Goal: Task Accomplishment & Management: Use online tool/utility

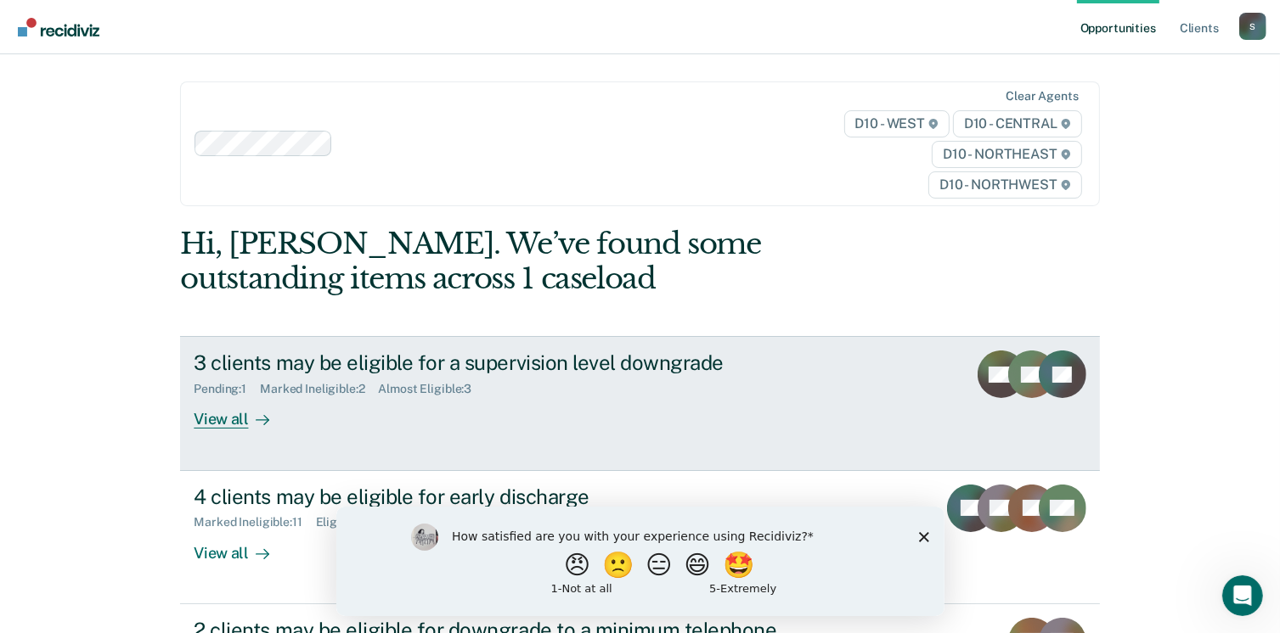
click at [397, 408] on div "3 clients may be eligible for a supervision level downgrade Pending : 1 Marked …" at bounding box center [512, 390] width 637 height 78
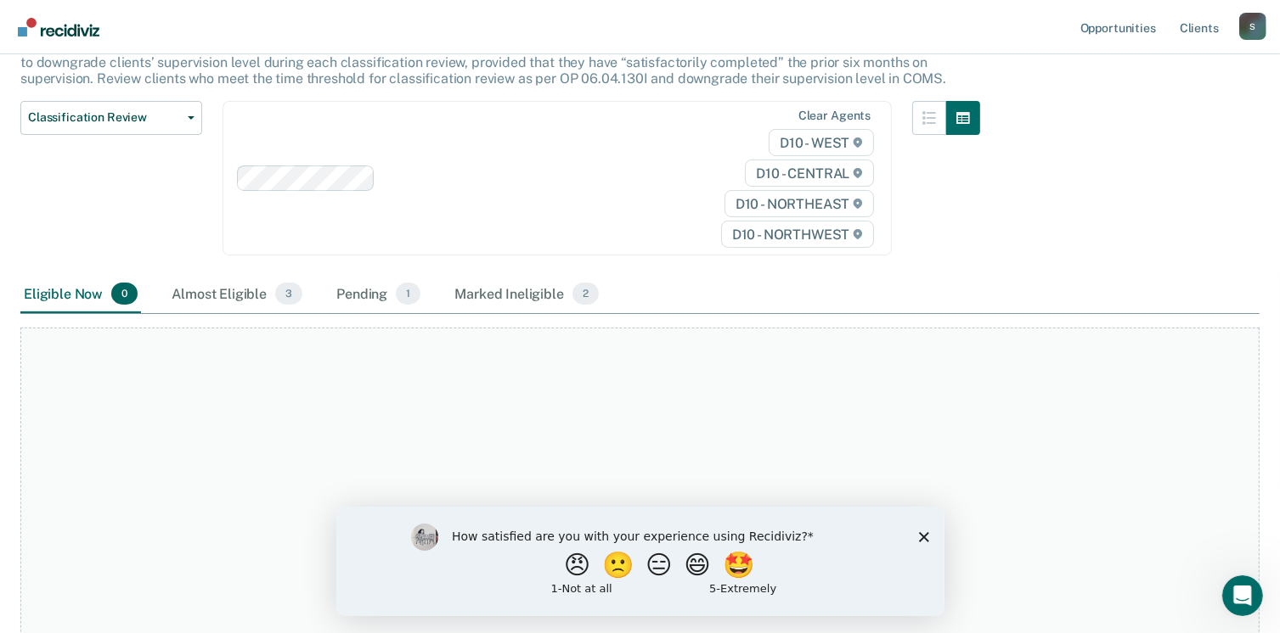
scroll to position [170, 0]
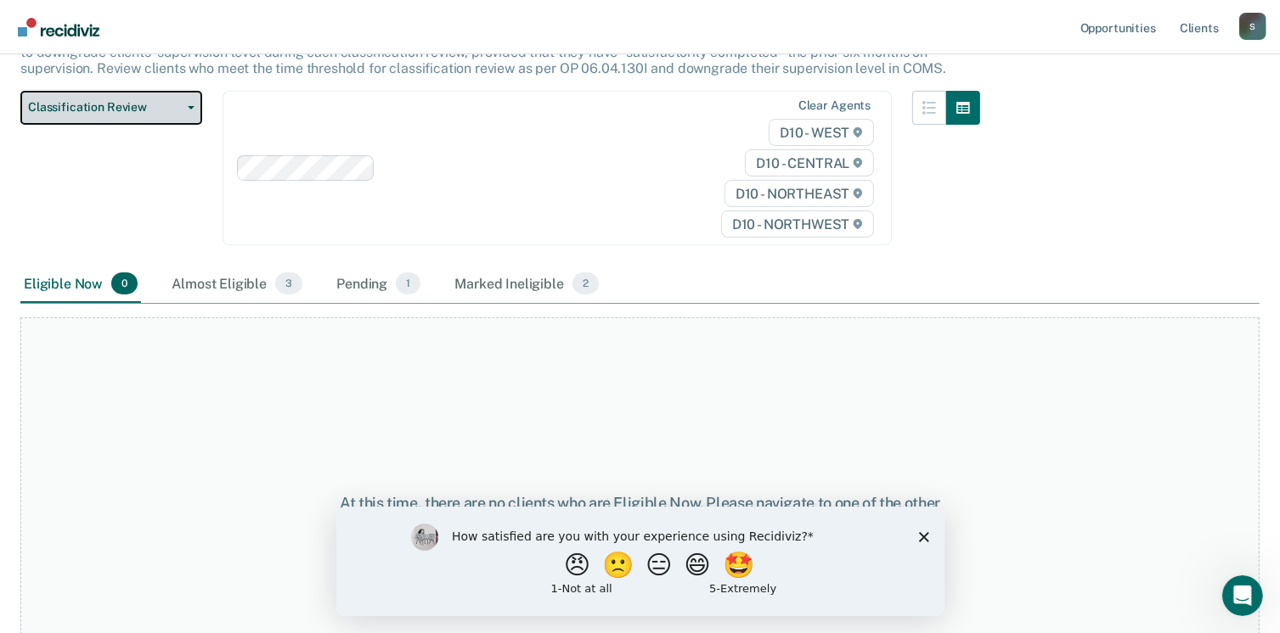
click at [43, 110] on span "Classification Review" at bounding box center [104, 107] width 153 height 14
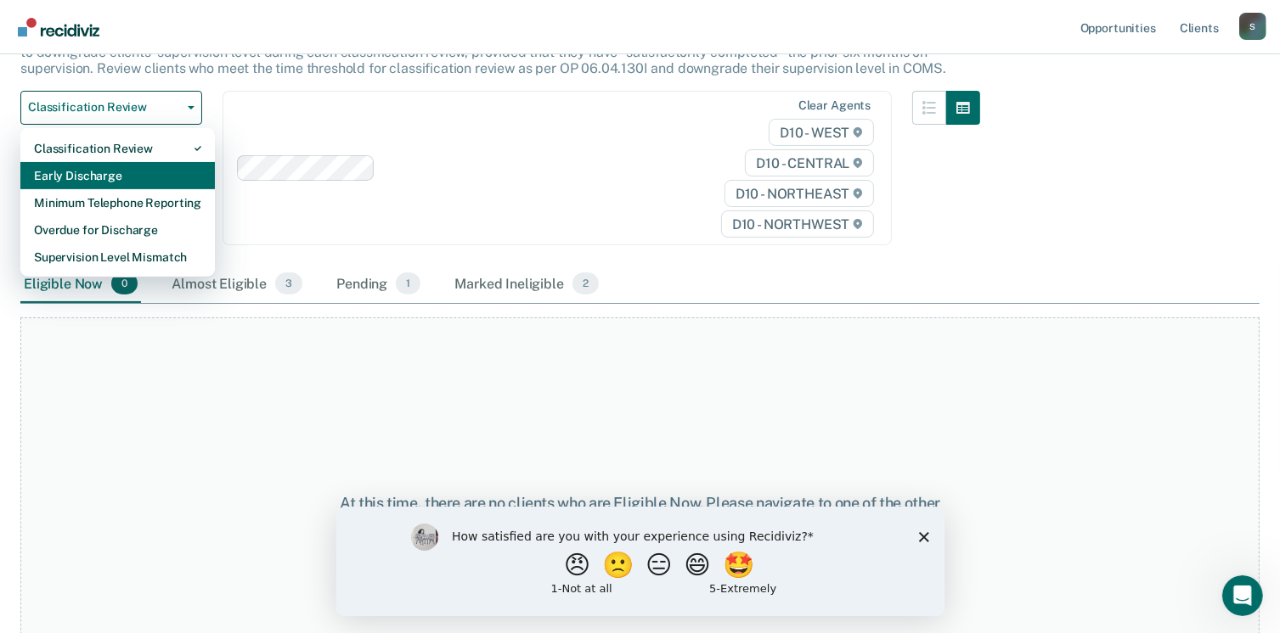
click at [53, 174] on div "Early Discharge" at bounding box center [117, 175] width 167 height 27
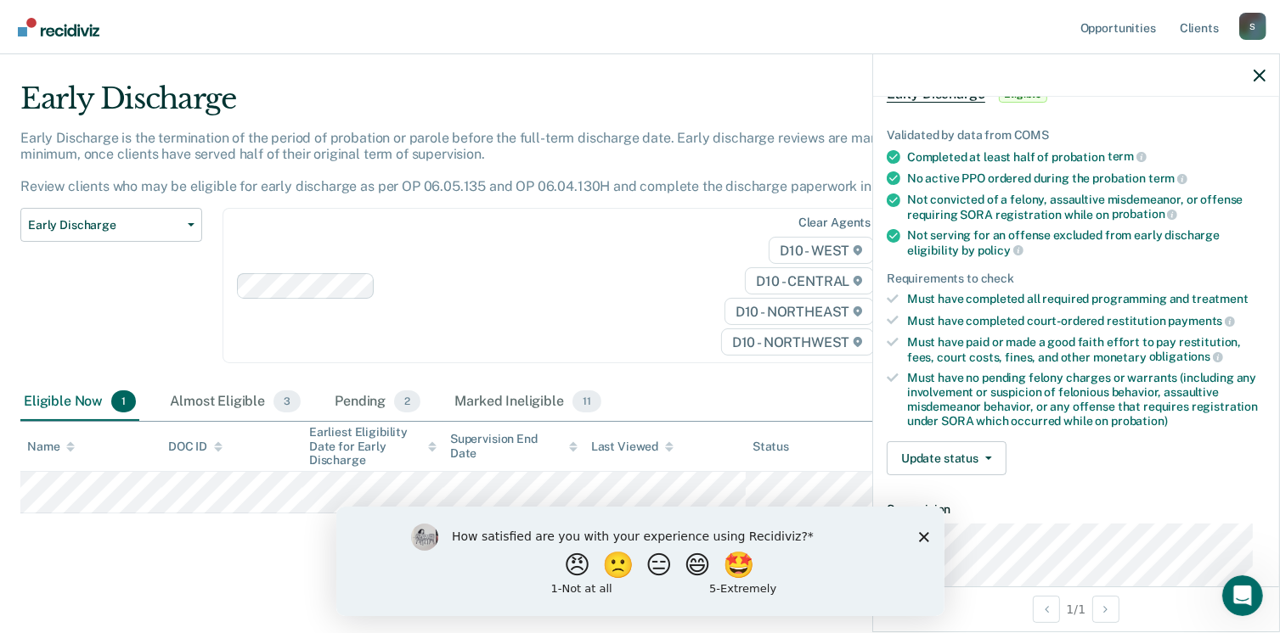
scroll to position [255, 0]
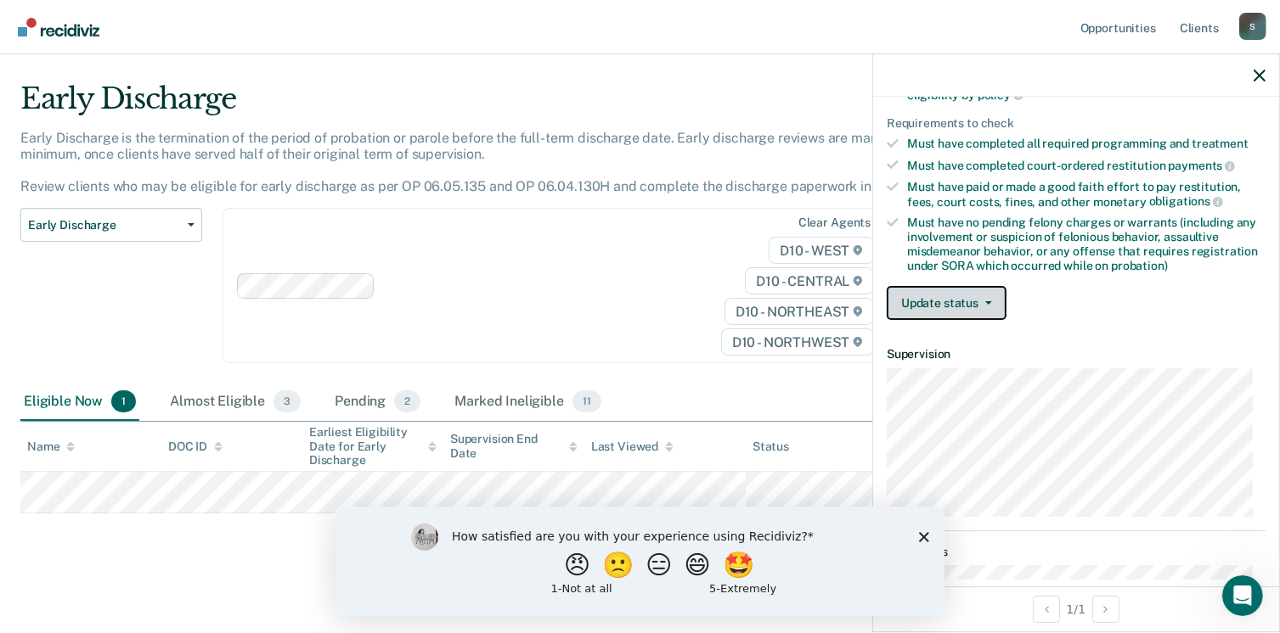
click at [954, 300] on button "Update status" at bounding box center [947, 303] width 120 height 34
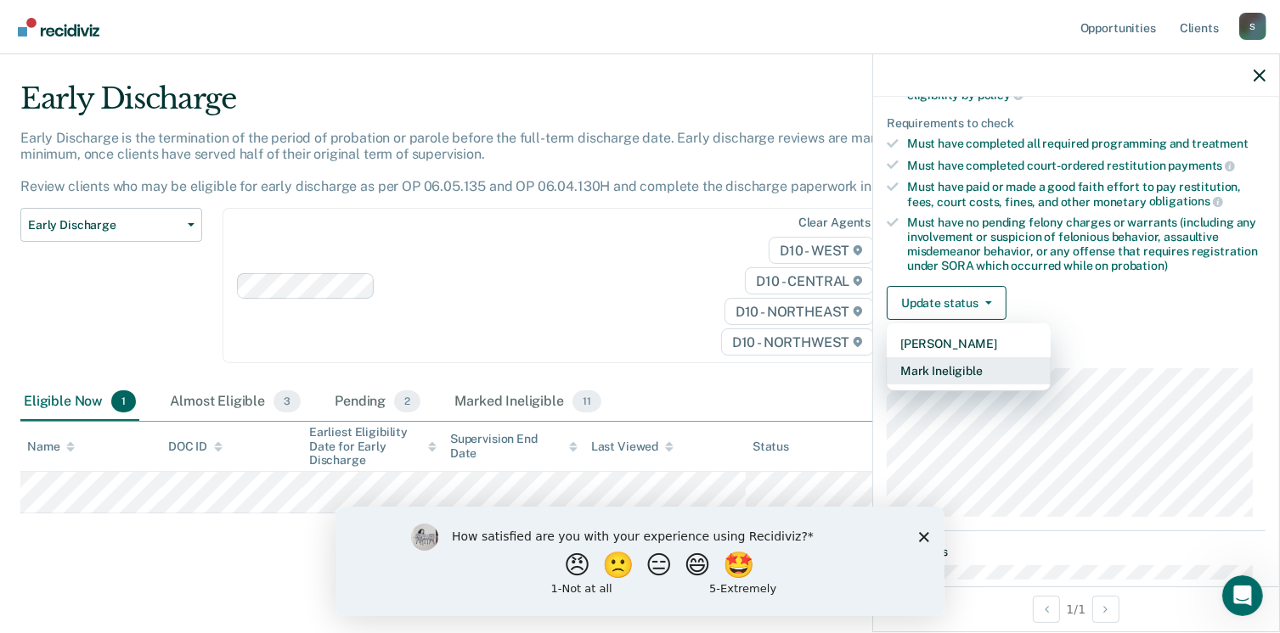
click at [952, 365] on button "Mark Ineligible" at bounding box center [969, 370] width 164 height 27
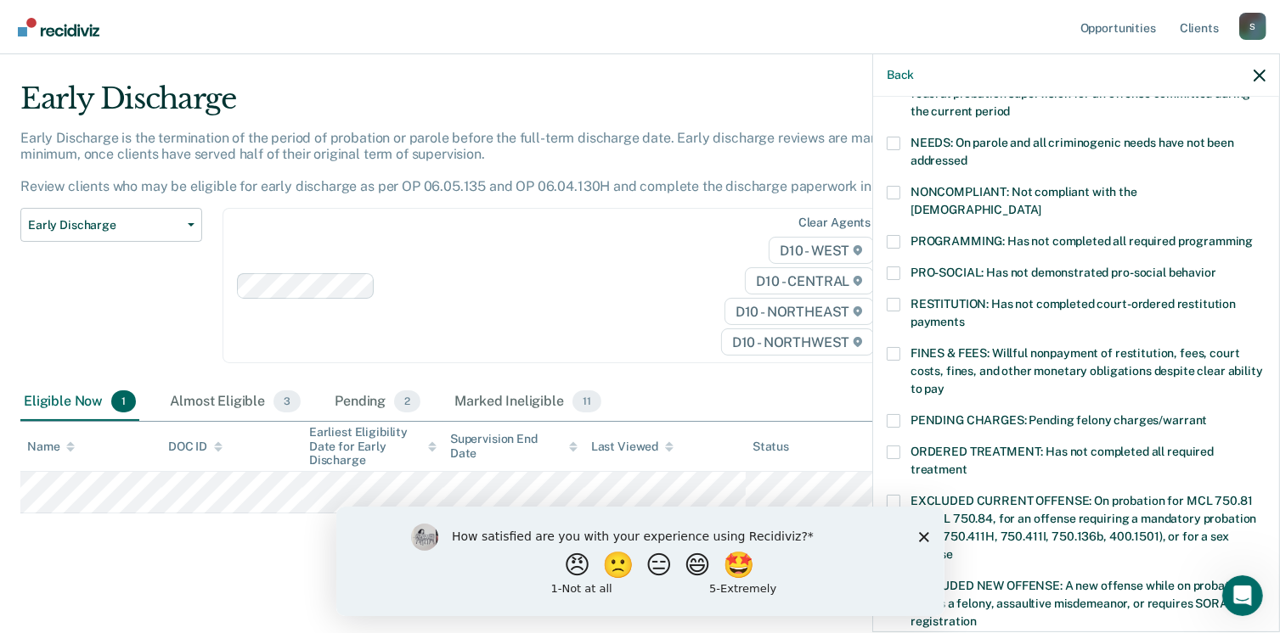
click at [887, 180] on div "NEEDS: On parole and all criminogenic needs have not been addressed" at bounding box center [1076, 161] width 379 height 49
click at [891, 192] on span at bounding box center [894, 193] width 14 height 14
click at [1041, 204] on input "NONCOMPLIANT: Not compliant with the [DEMOGRAPHIC_DATA]" at bounding box center [1041, 204] width 0 height 0
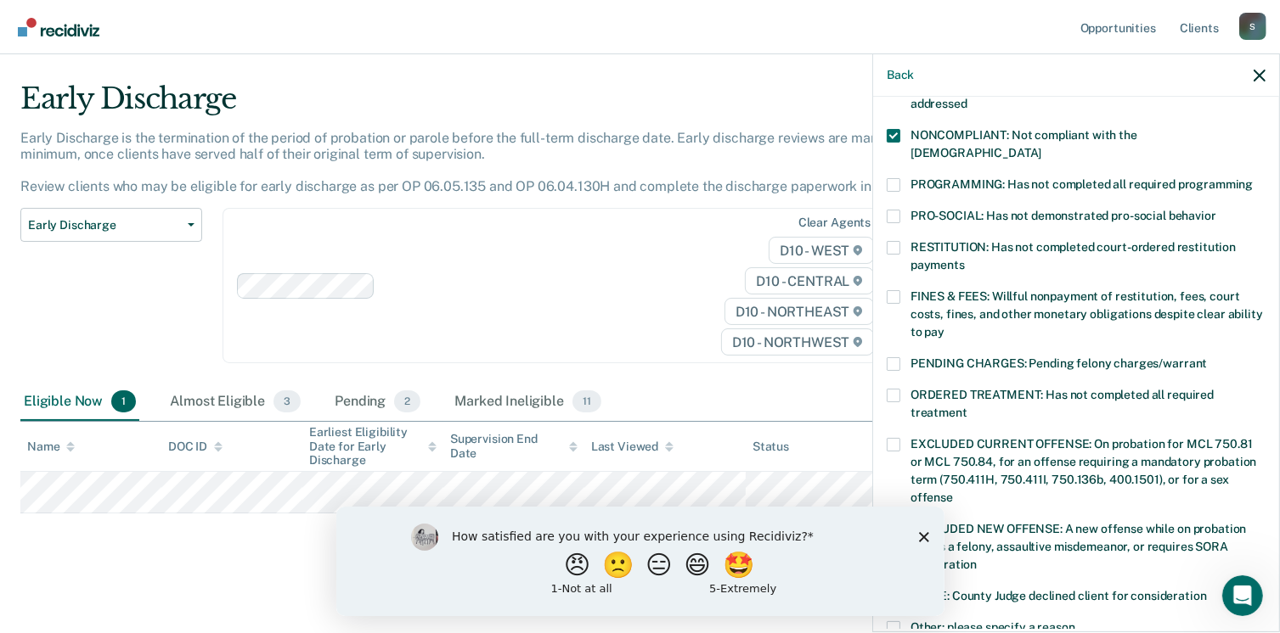
scroll to position [340, 0]
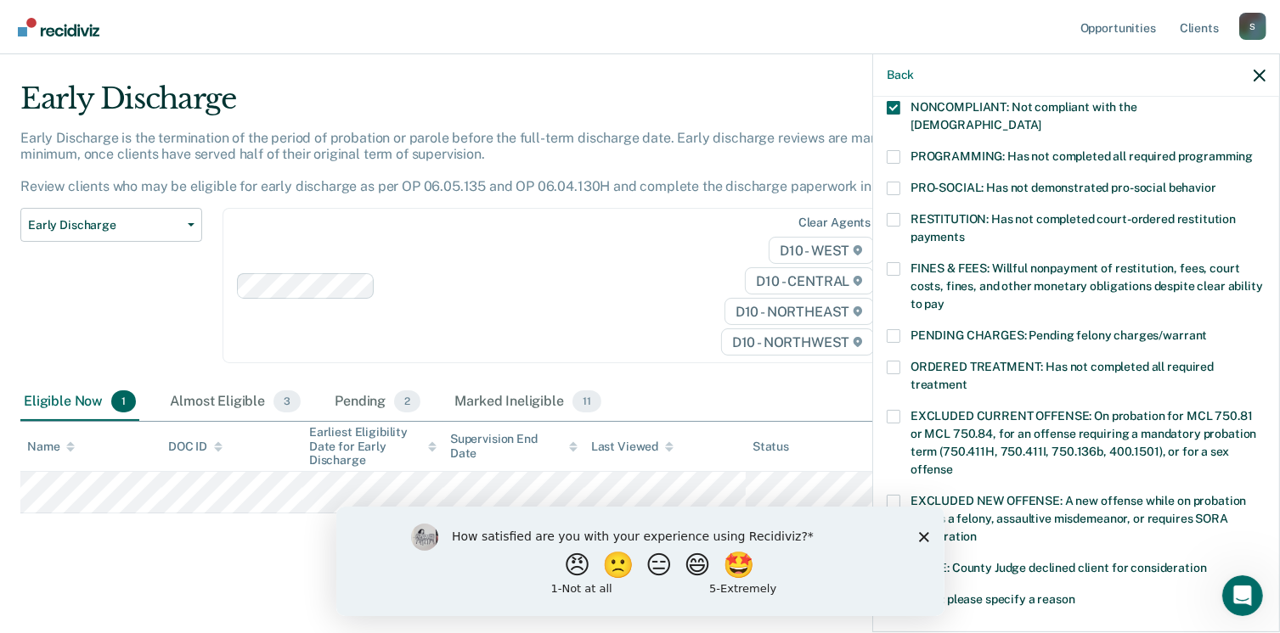
click at [901, 361] on label "ORDERED TREATMENT: Has not completed all required treatment" at bounding box center [1076, 379] width 379 height 36
click at [967, 379] on input "ORDERED TREATMENT: Has not completed all required treatment" at bounding box center [967, 379] width 0 height 0
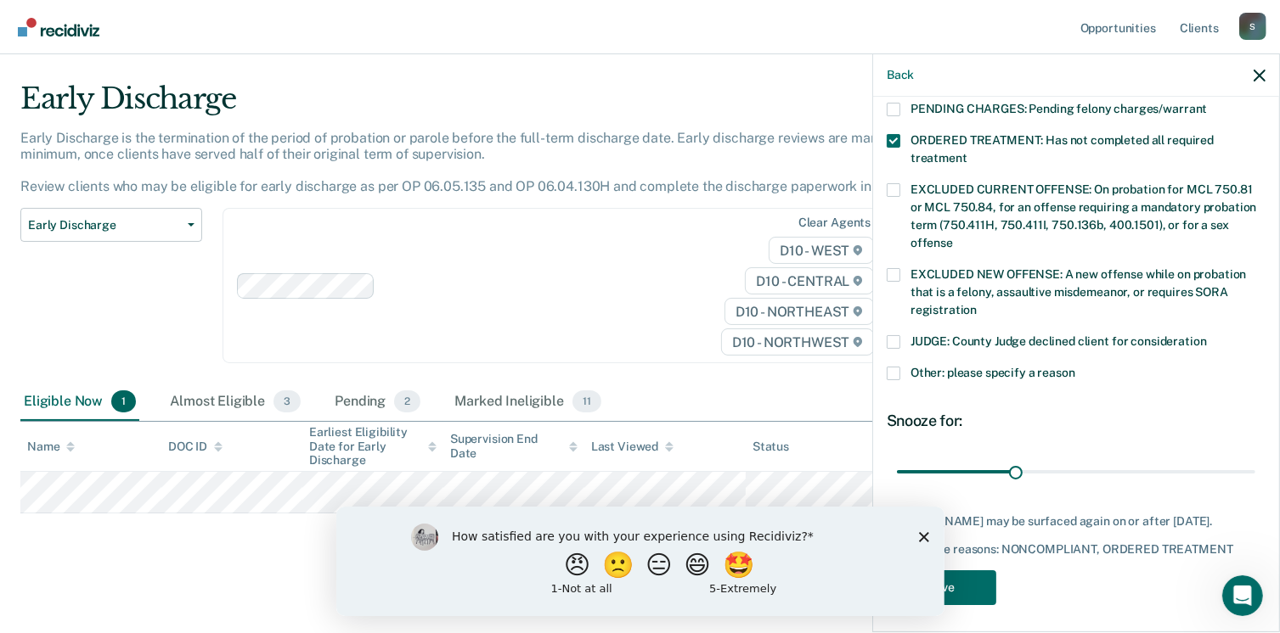
scroll to position [567, 0]
drag, startPoint x: 1275, startPoint y: 432, endPoint x: 1298, endPoint y: 432, distance: 22.1
type input "90"
click at [1255, 457] on input "range" at bounding box center [1076, 472] width 358 height 30
click at [958, 586] on button "Save" at bounding box center [942, 587] width 110 height 35
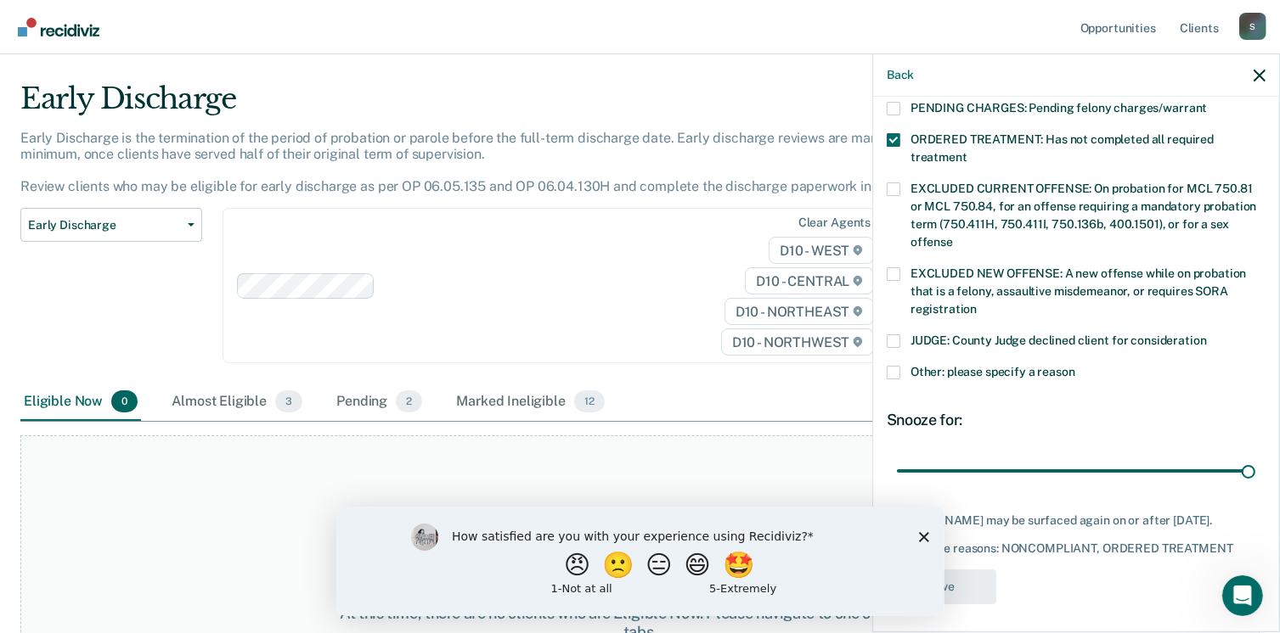
click at [918, 535] on icon "Close survey" at bounding box center [923, 537] width 10 height 10
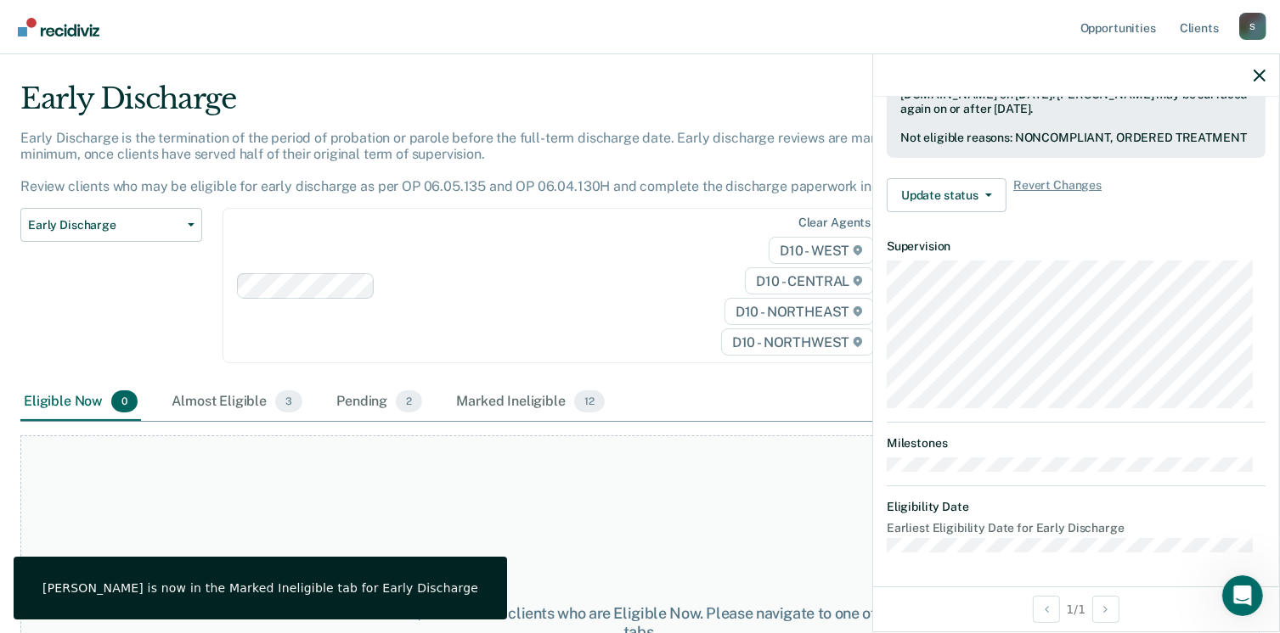
scroll to position [496, 0]
click at [160, 218] on span "Early Discharge" at bounding box center [104, 225] width 153 height 14
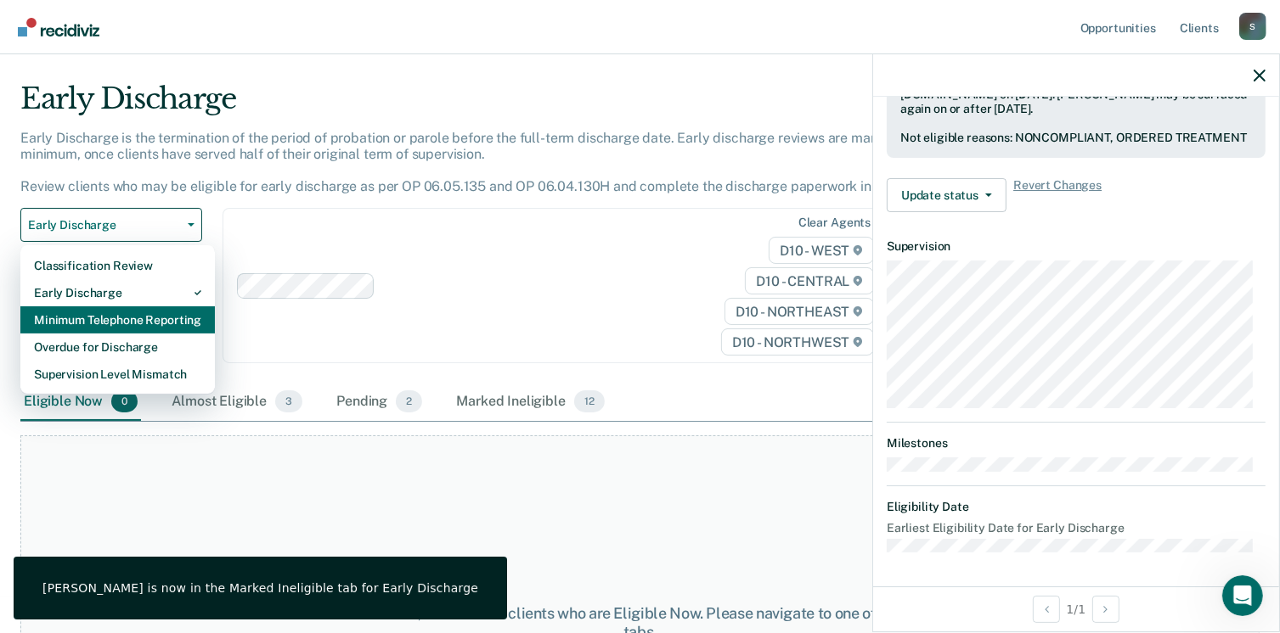
click at [149, 318] on div "Minimum Telephone Reporting" at bounding box center [117, 320] width 167 height 27
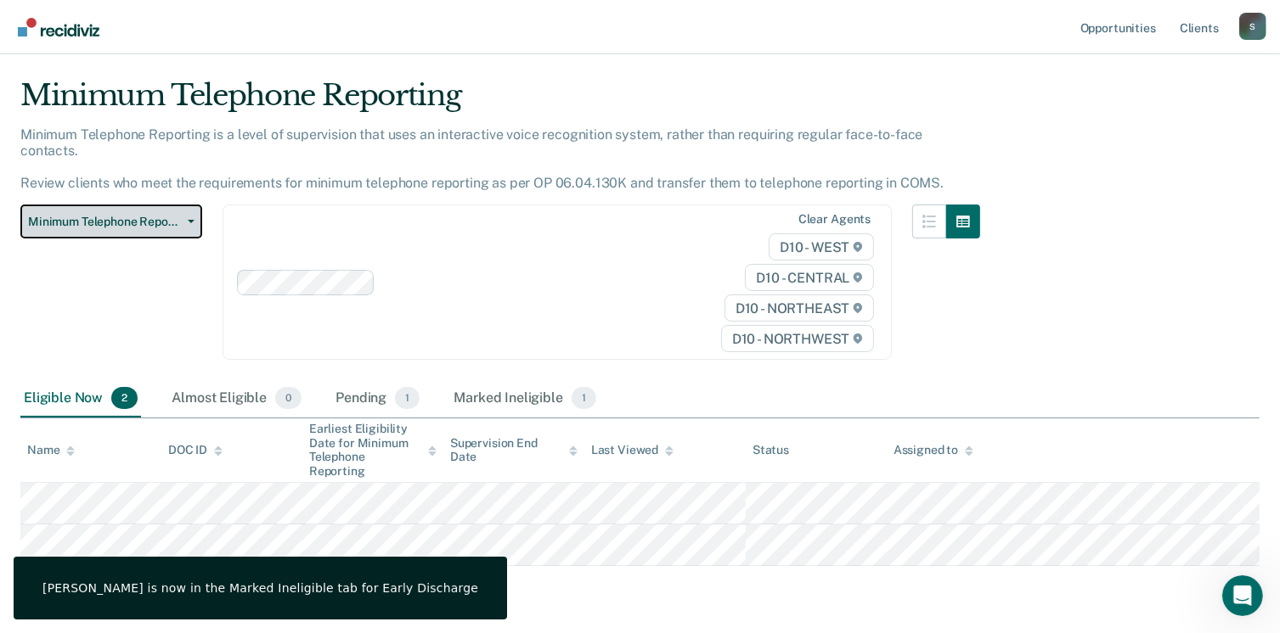
scroll to position [76, 0]
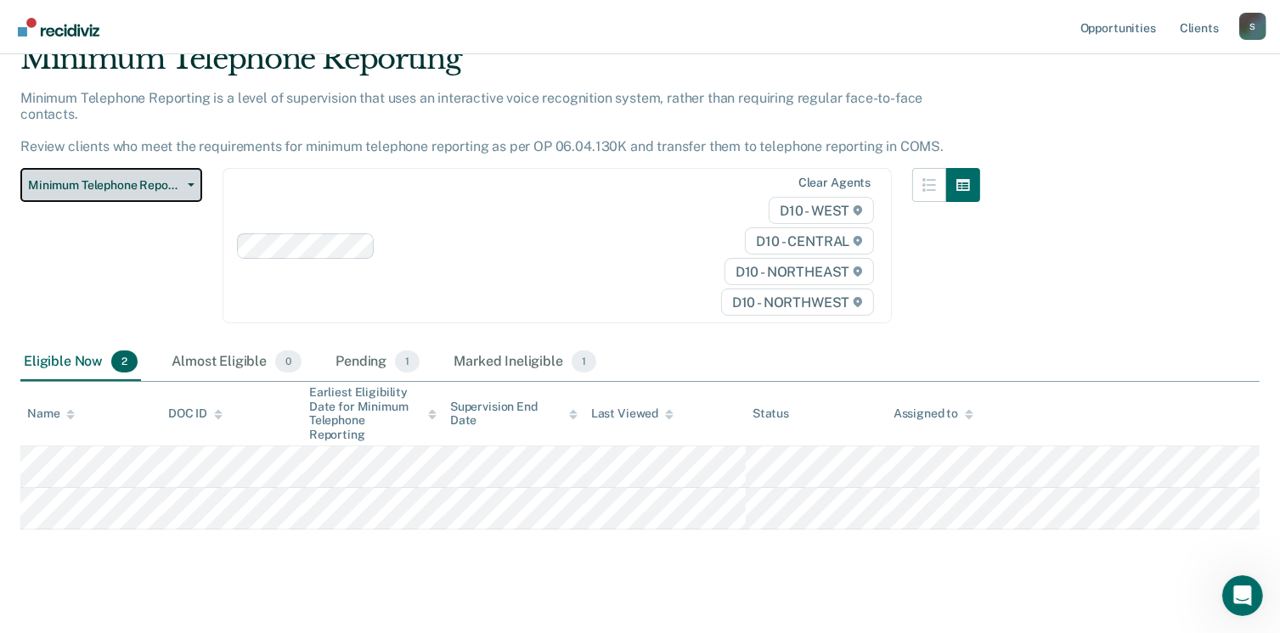
click at [184, 176] on button "Minimum Telephone Reporting" at bounding box center [111, 185] width 182 height 34
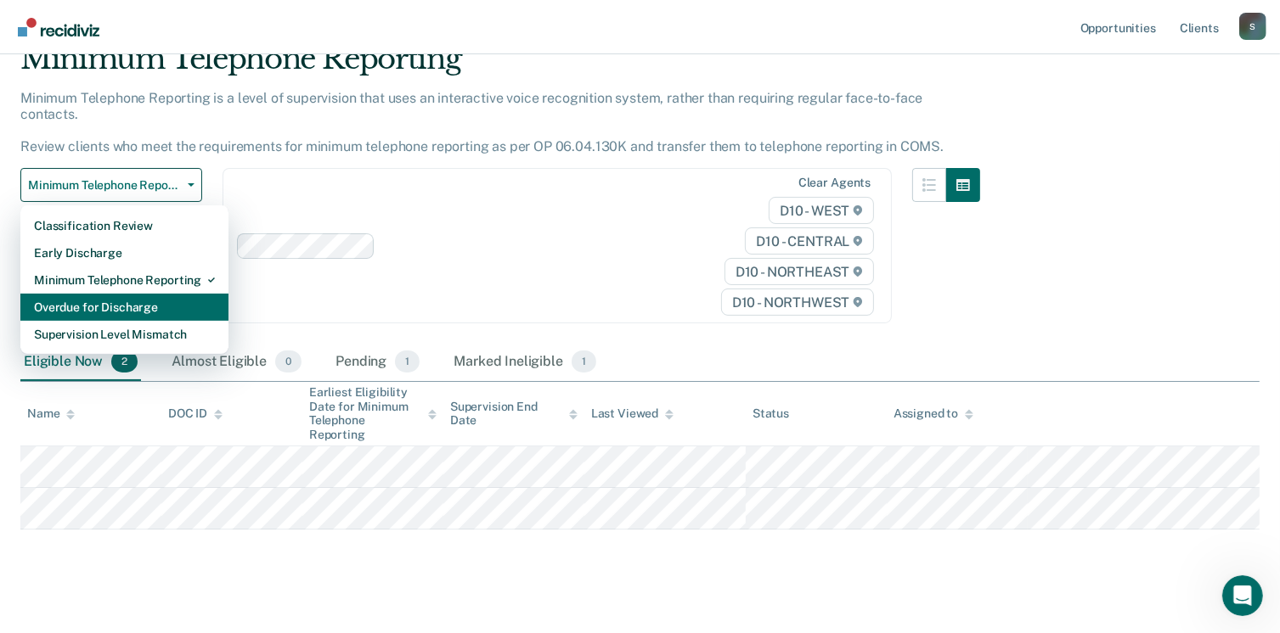
click at [147, 296] on div "Overdue for Discharge" at bounding box center [124, 307] width 181 height 27
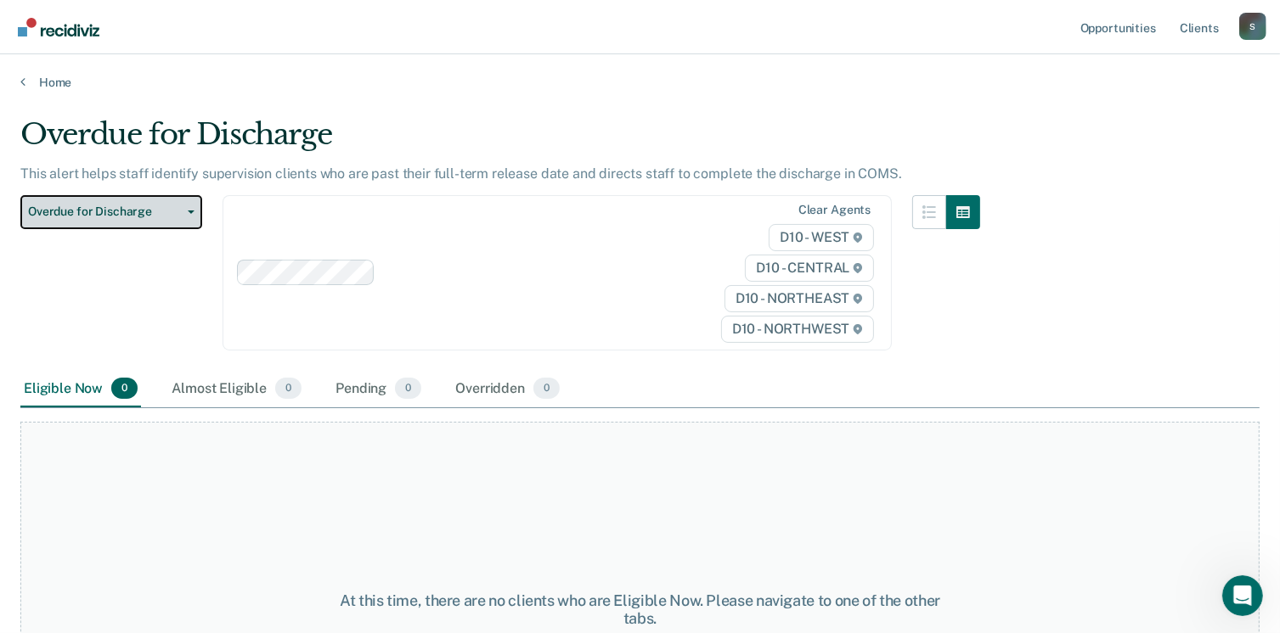
click at [155, 209] on span "Overdue for Discharge" at bounding box center [104, 212] width 153 height 14
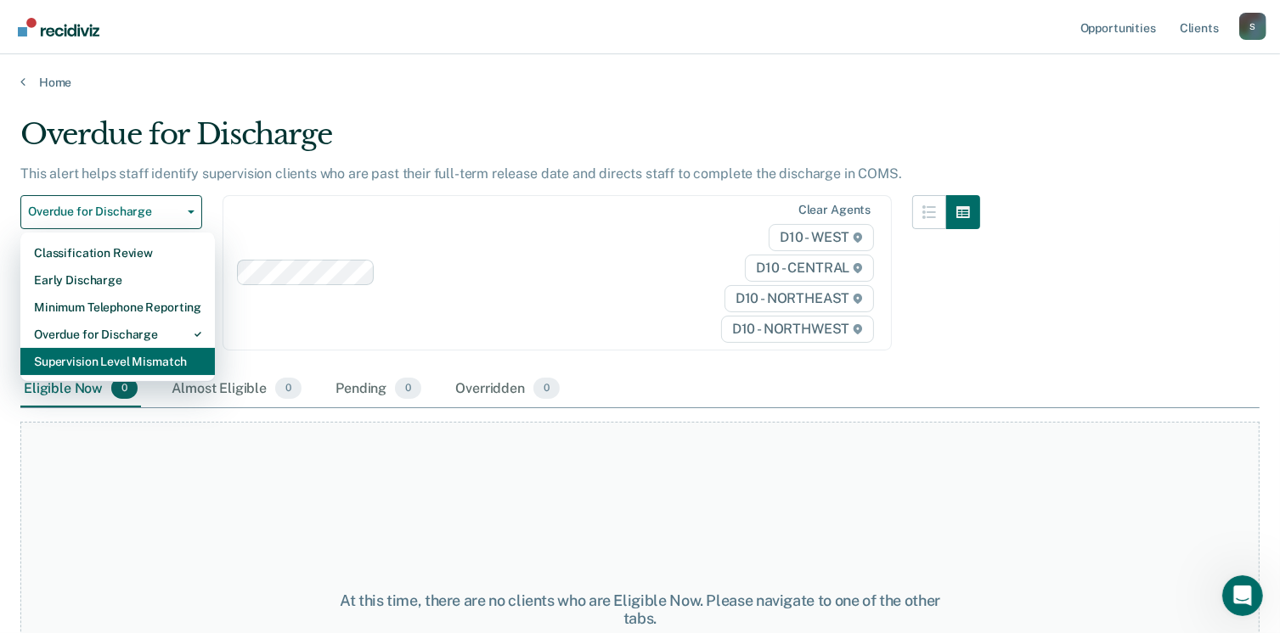
click at [125, 365] on div "Supervision Level Mismatch" at bounding box center [117, 361] width 167 height 27
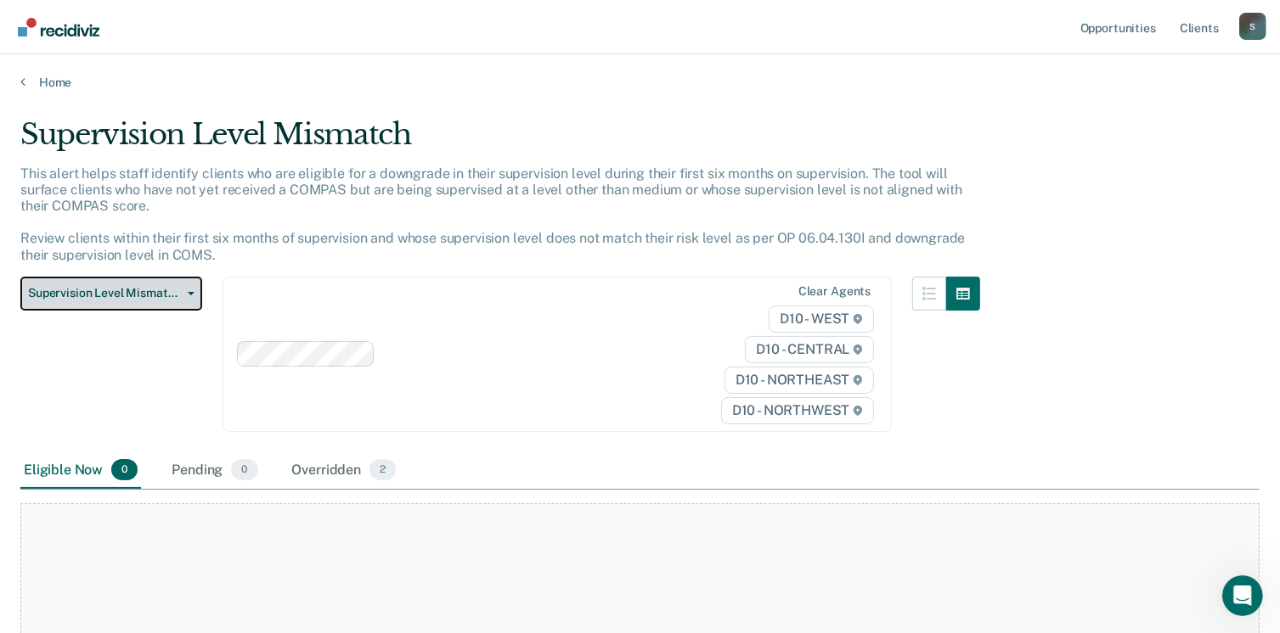
click at [132, 301] on button "Supervision Level Mismatch" at bounding box center [111, 294] width 182 height 34
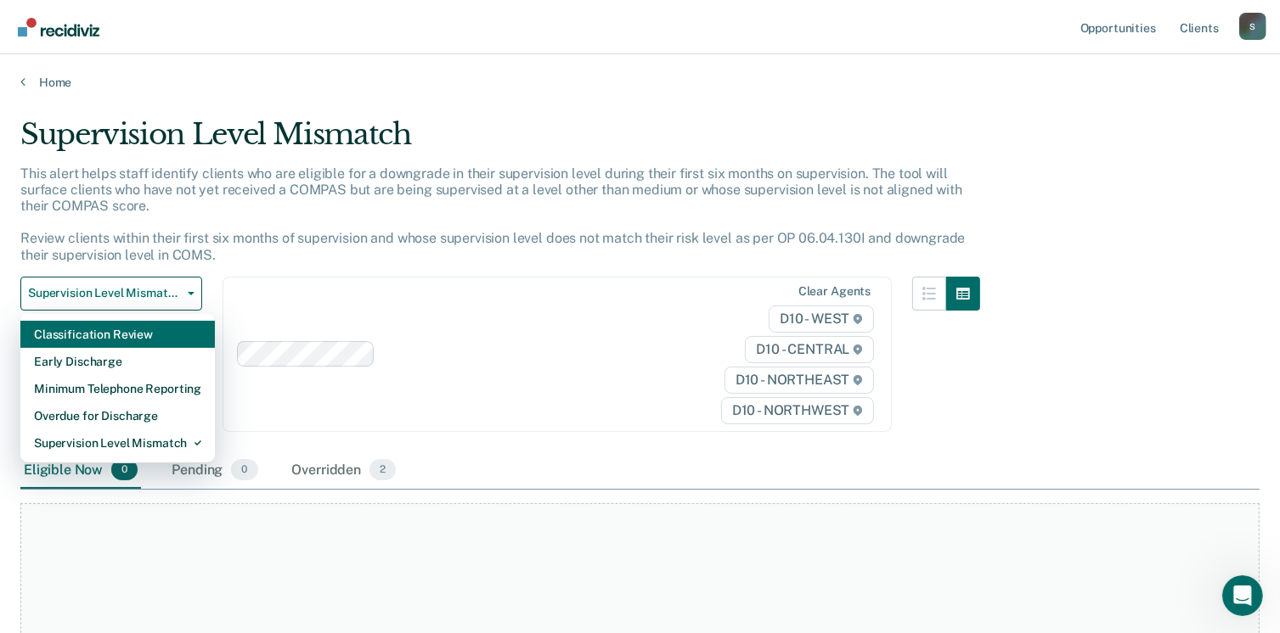
click at [140, 341] on div "Classification Review" at bounding box center [117, 334] width 167 height 27
